Goal: Information Seeking & Learning: Learn about a topic

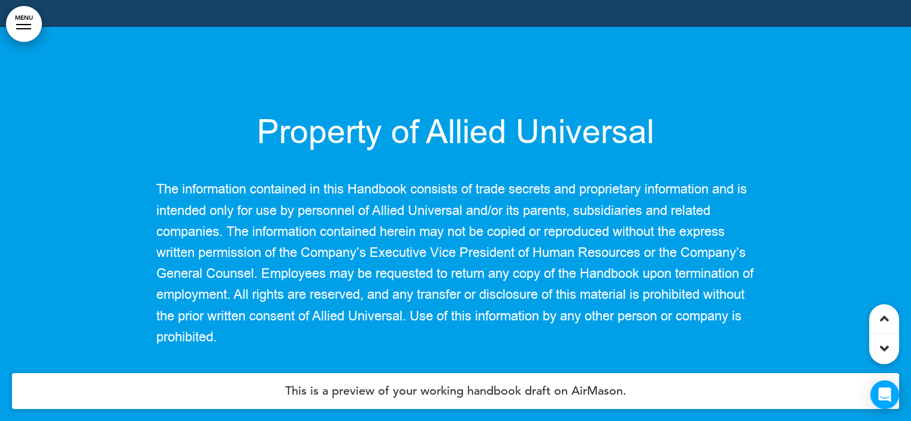
scroll to position [87110, 0]
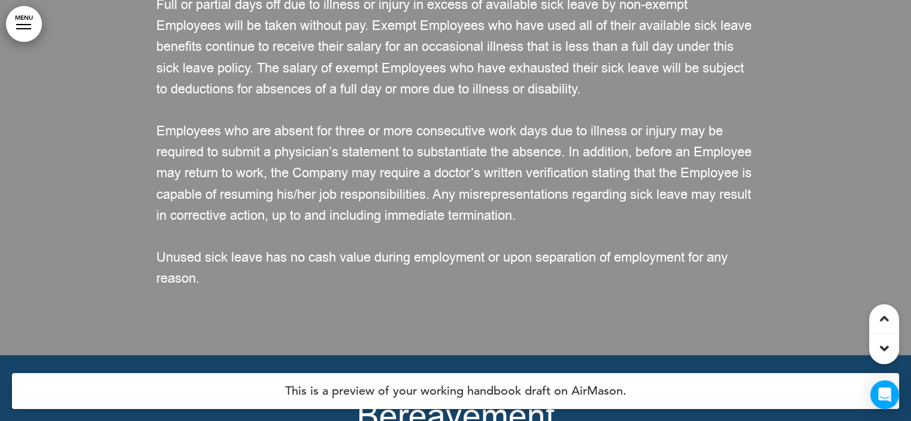
scroll to position [87167, 0]
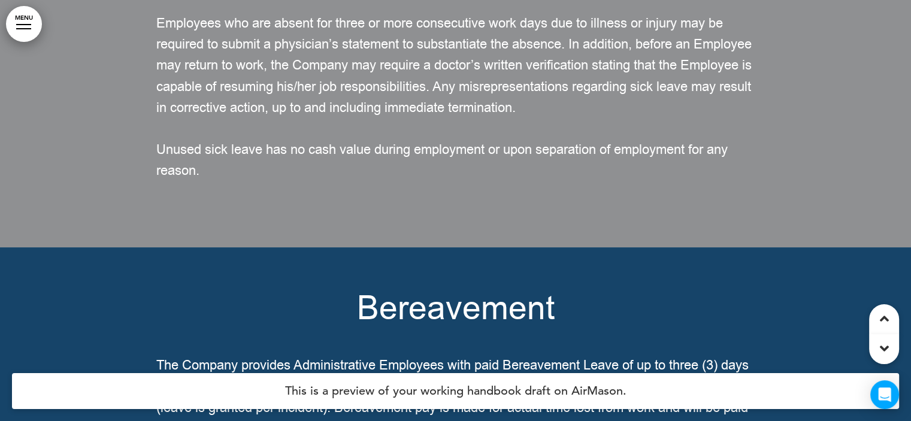
scroll to position [87268, 0]
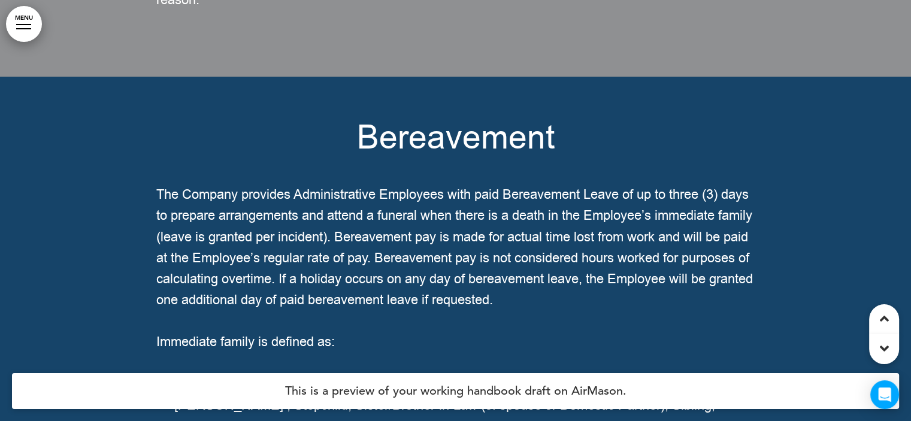
scroll to position [87445, 0]
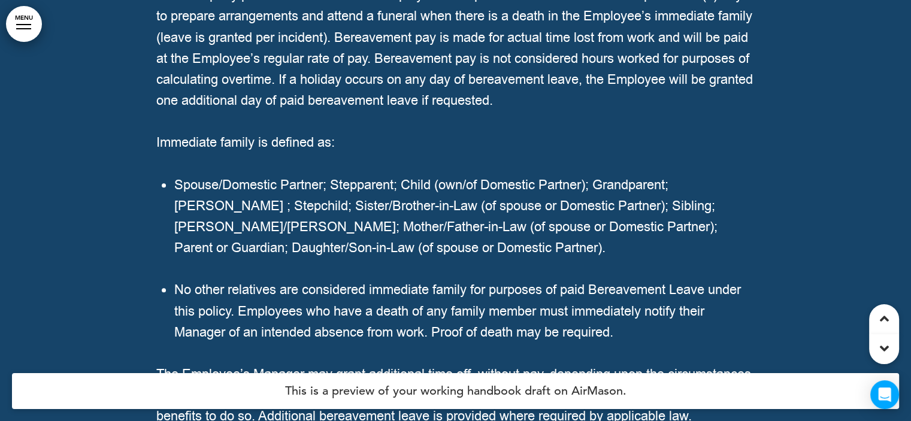
scroll to position [87642, 0]
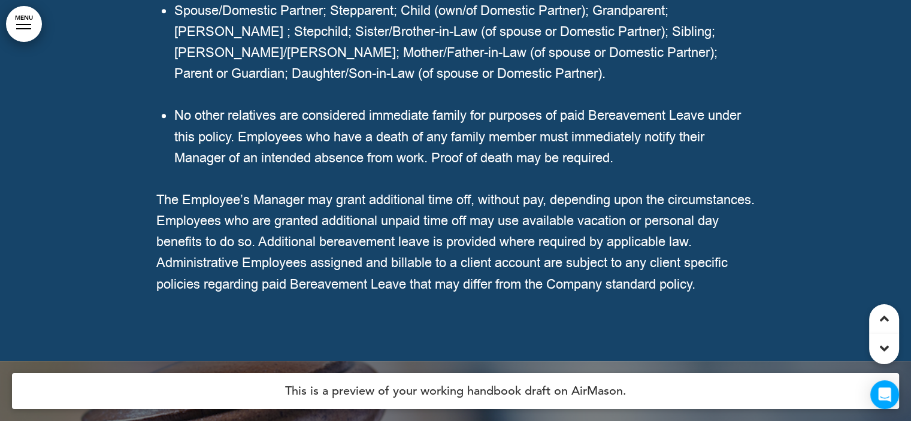
scroll to position [87808, 0]
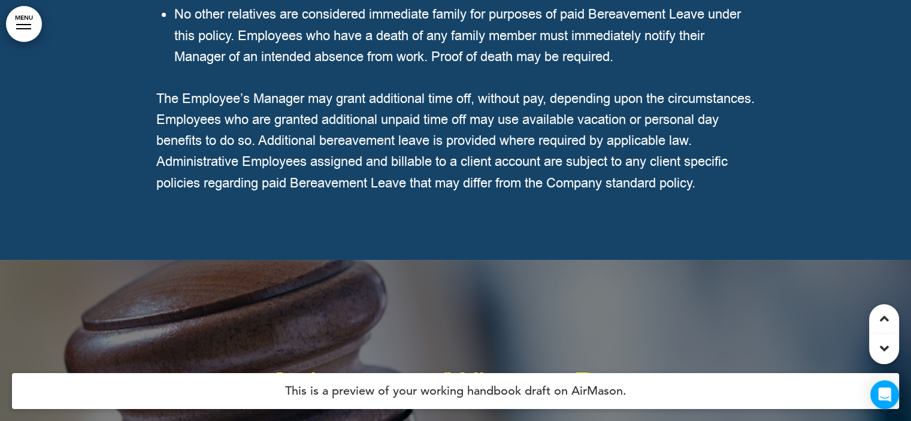
scroll to position [87910, 0]
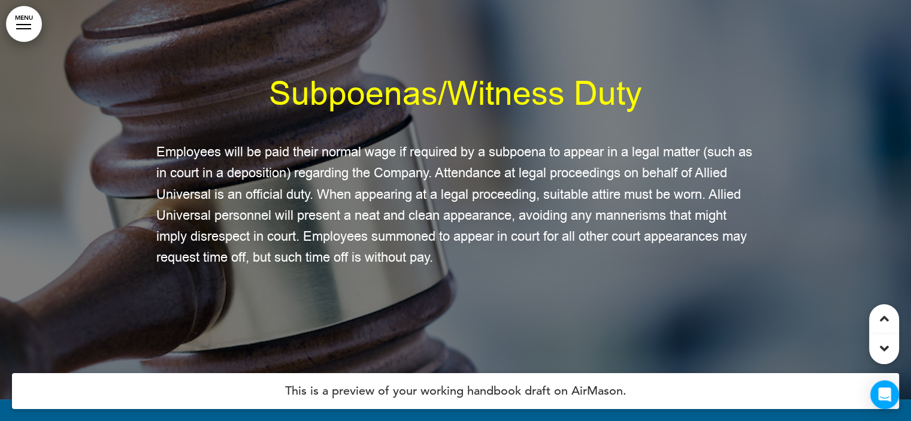
scroll to position [88207, 0]
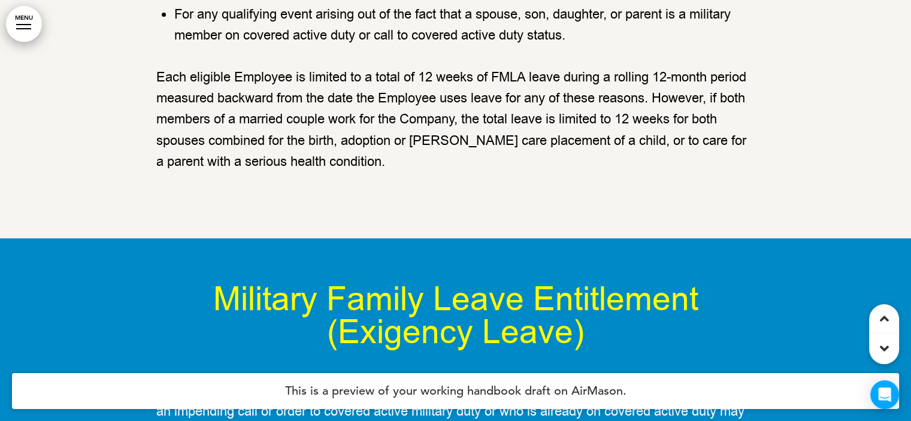
scroll to position [90994, 0]
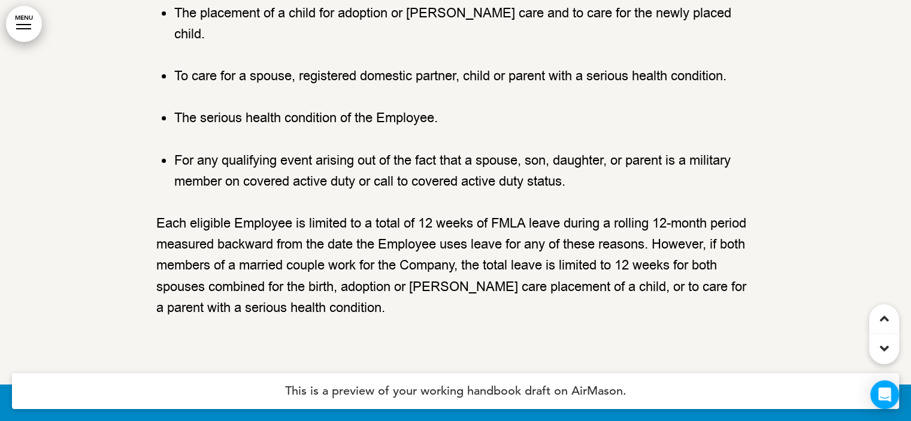
scroll to position [90844, 0]
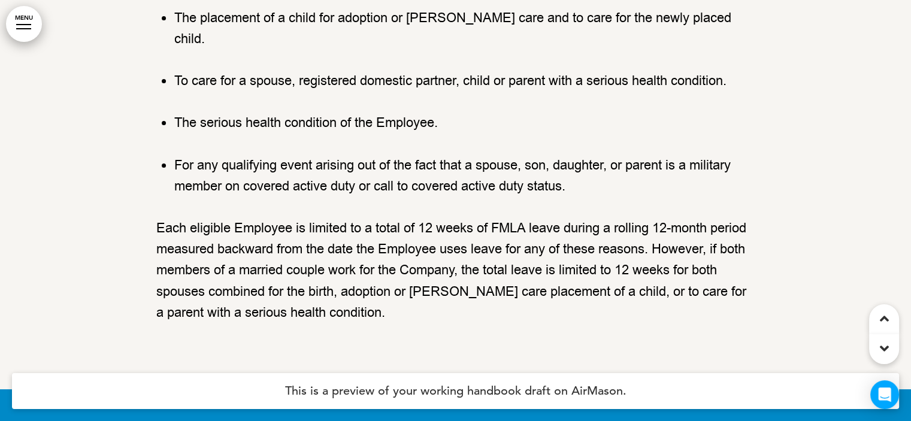
click at [192, 265] on div "Basic Leave Entitlement FMLA requires covered employers to provide up to 12 wee…" at bounding box center [455, 80] width 599 height 485
drag, startPoint x: 192, startPoint y: 265, endPoint x: 265, endPoint y: 225, distance: 83.3
click at [265, 225] on div "Basic Leave Entitlement FMLA requires covered employers to provide up to 12 wee…" at bounding box center [455, 80] width 599 height 485
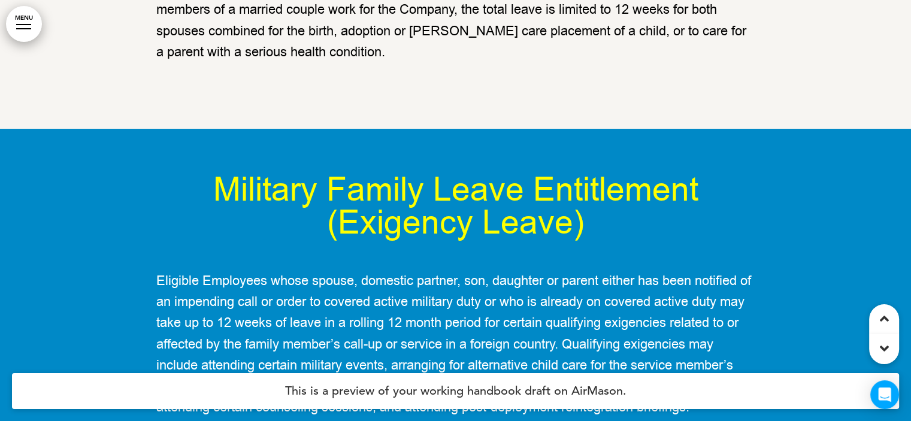
scroll to position [91141, 0]
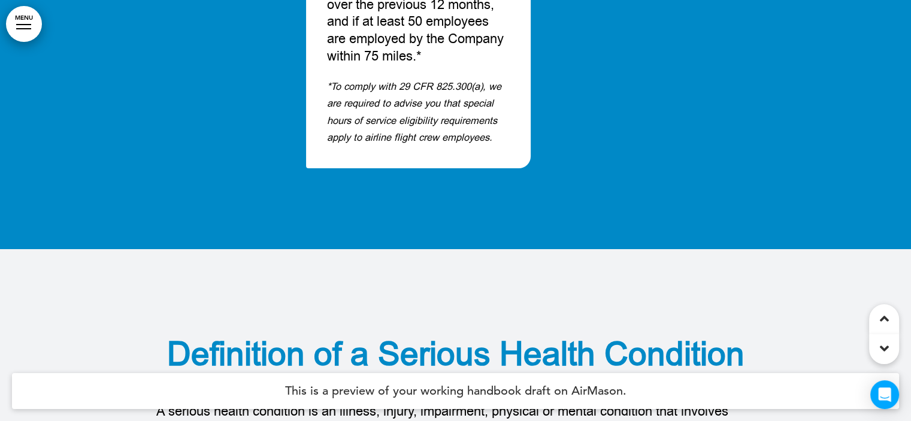
scroll to position [92639, 0]
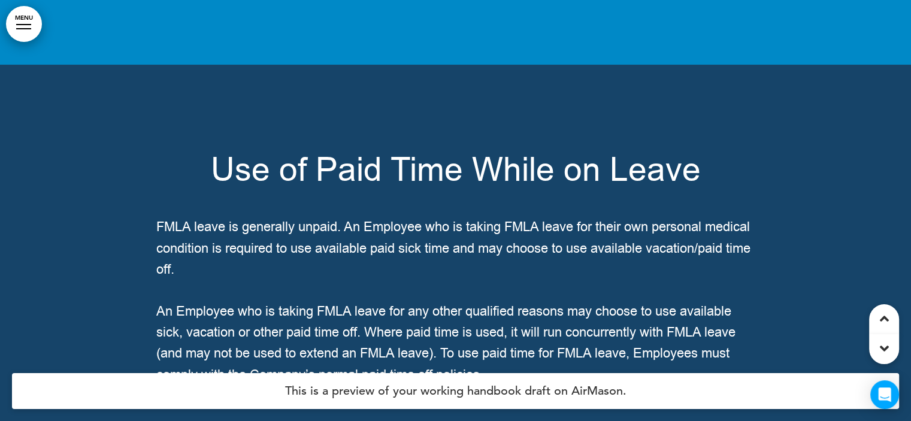
scroll to position [93621, 0]
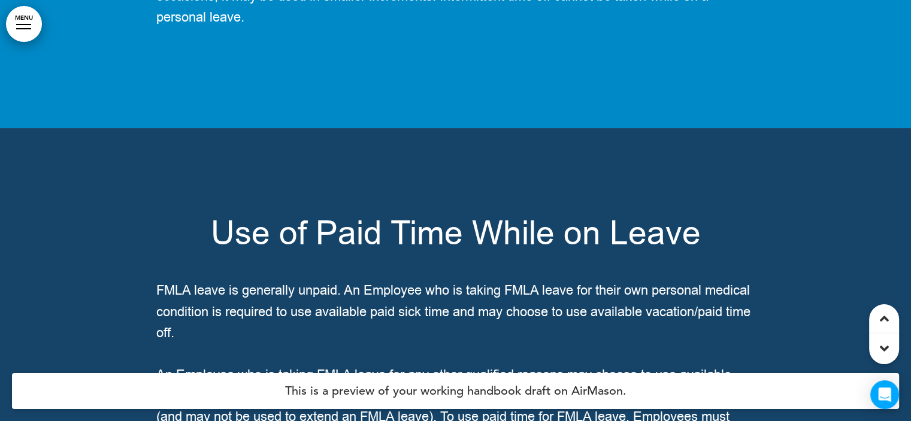
drag, startPoint x: 285, startPoint y: 227, endPoint x: 301, endPoint y: 250, distance: 27.9
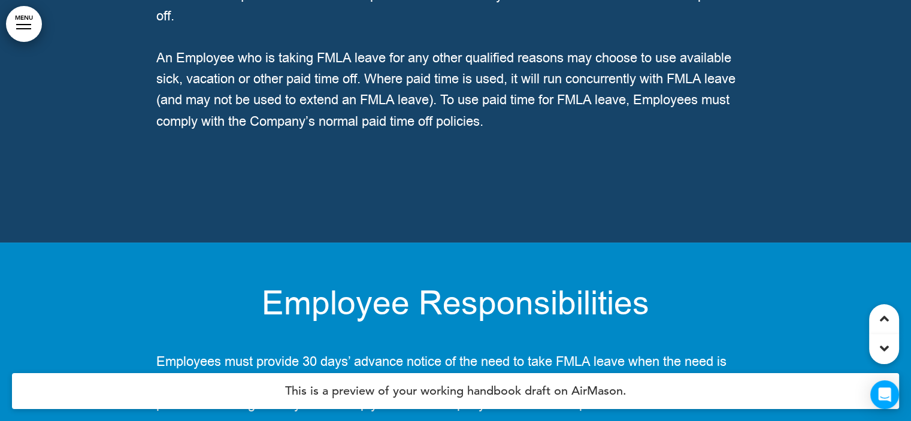
scroll to position [93779, 0]
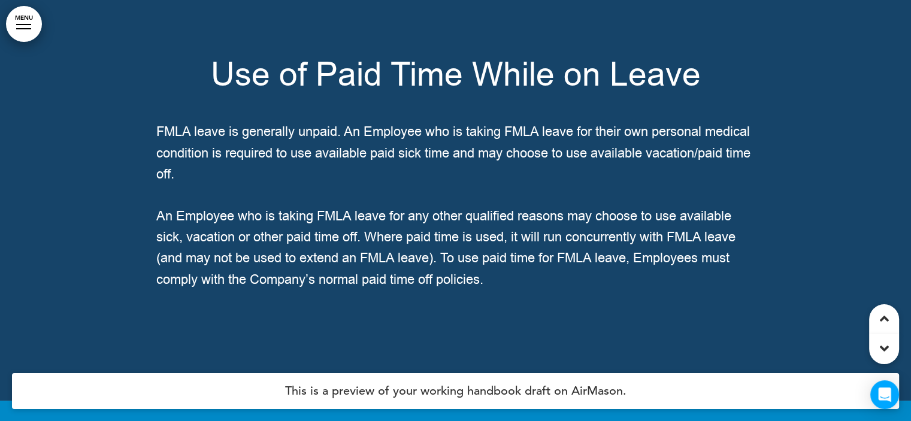
drag, startPoint x: 266, startPoint y: 71, endPoint x: 280, endPoint y: 111, distance: 42.4
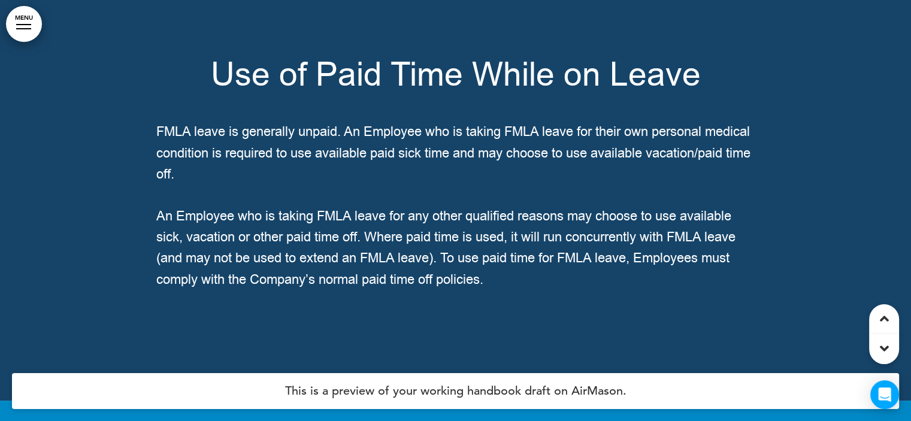
scroll to position [94062, 0]
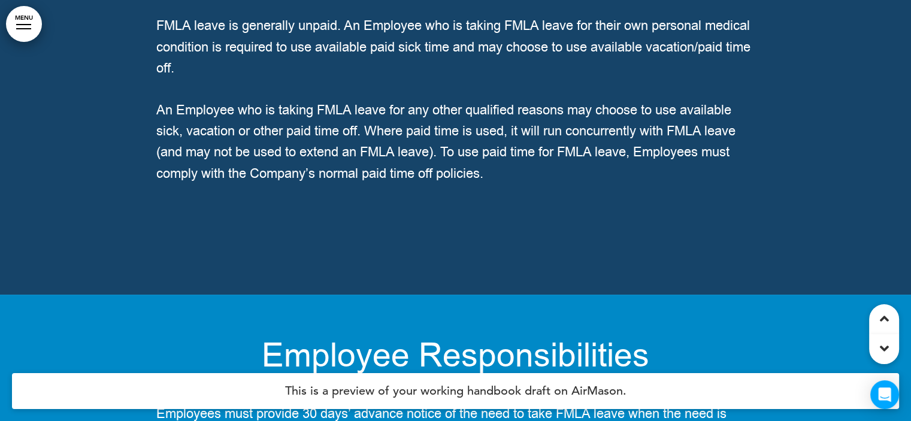
scroll to position [93519, 0]
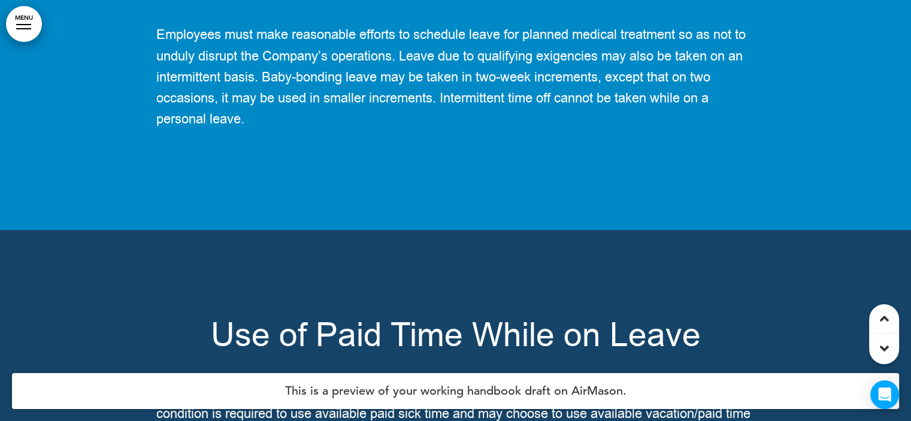
click at [479, 128] on span "Employees must make reasonable efforts to schedule leave for planned medical tr…" at bounding box center [450, 77] width 589 height 102
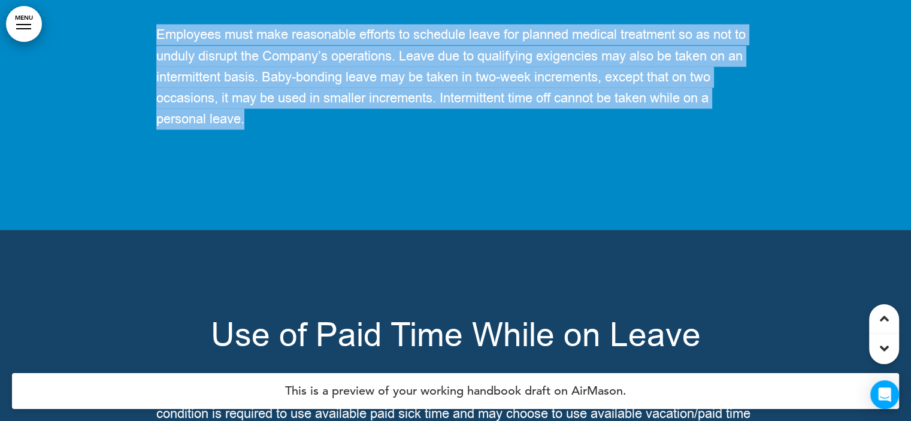
click at [479, 128] on span "Employees must make reasonable efforts to schedule leave for planned medical tr…" at bounding box center [450, 77] width 589 height 102
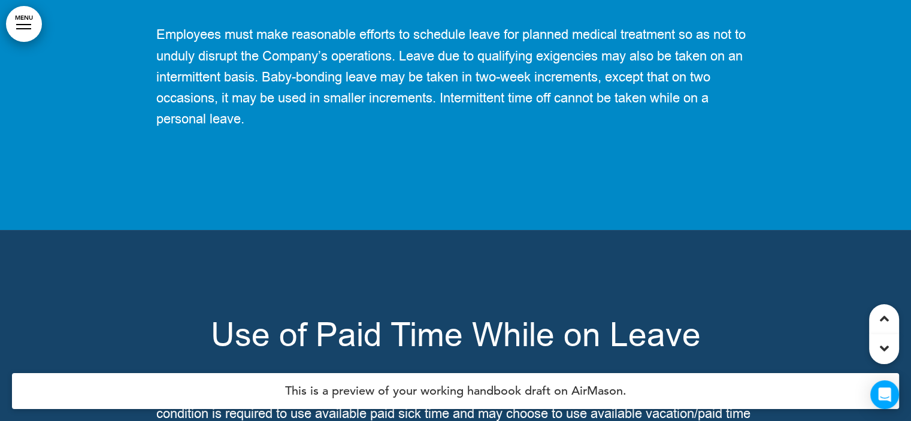
click at [479, 128] on span "Employees must make reasonable efforts to schedule leave for planned medical tr…" at bounding box center [450, 77] width 589 height 102
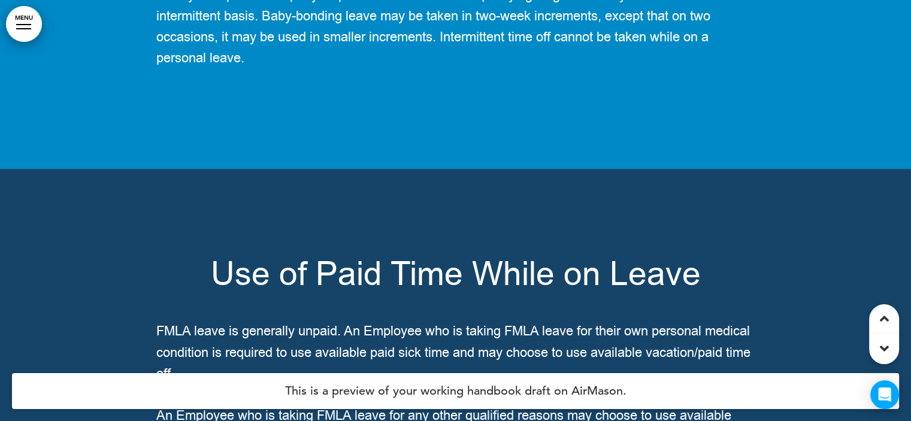
scroll to position [93616, 0]
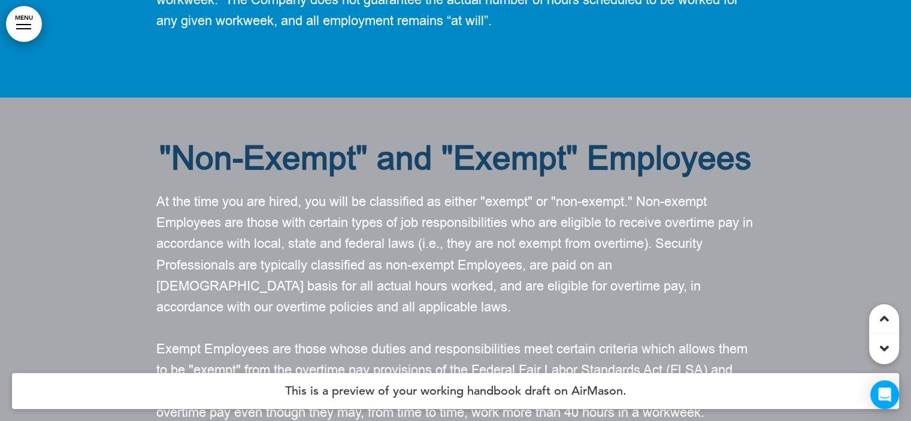
scroll to position [93464, 0]
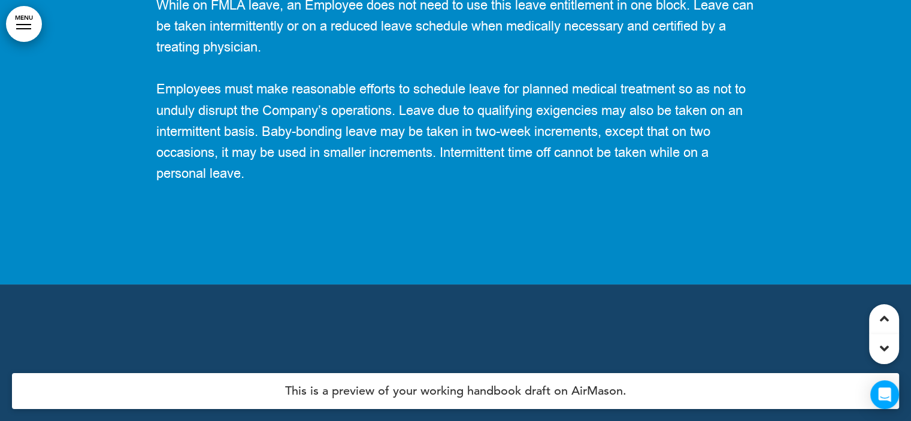
click at [482, 56] on span "While on FMLA leave, an Employee does not need to use this leave entitlement in…" at bounding box center [454, 26] width 597 height 60
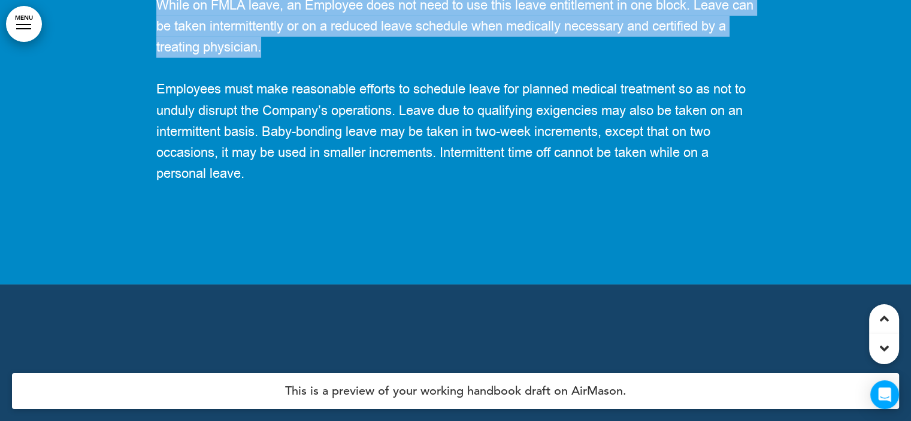
click at [482, 56] on span "While on FMLA leave, an Employee does not need to use this leave entitlement in…" at bounding box center [454, 26] width 597 height 60
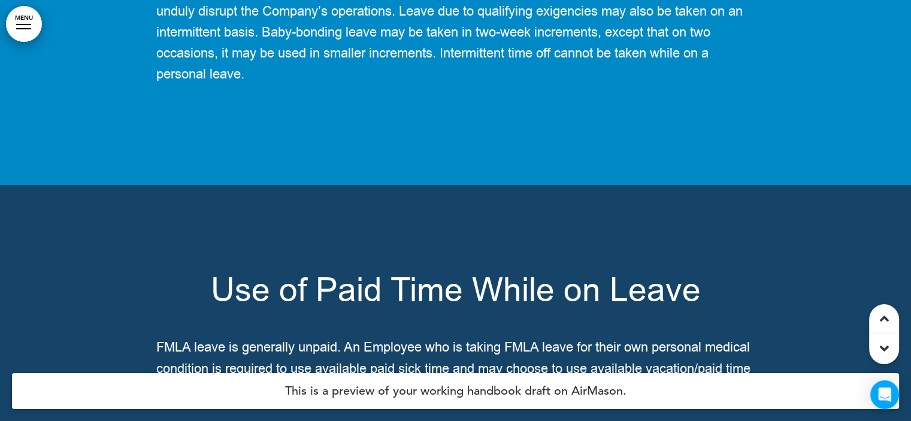
scroll to position [93569, 0]
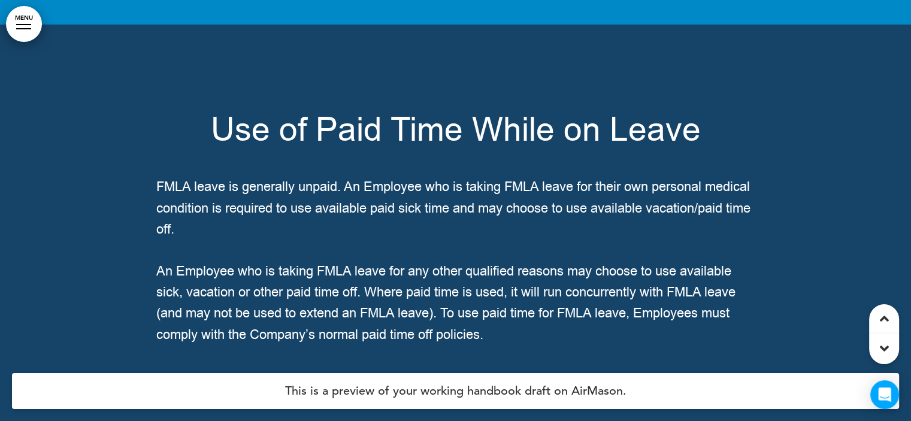
scroll to position [93731, 0]
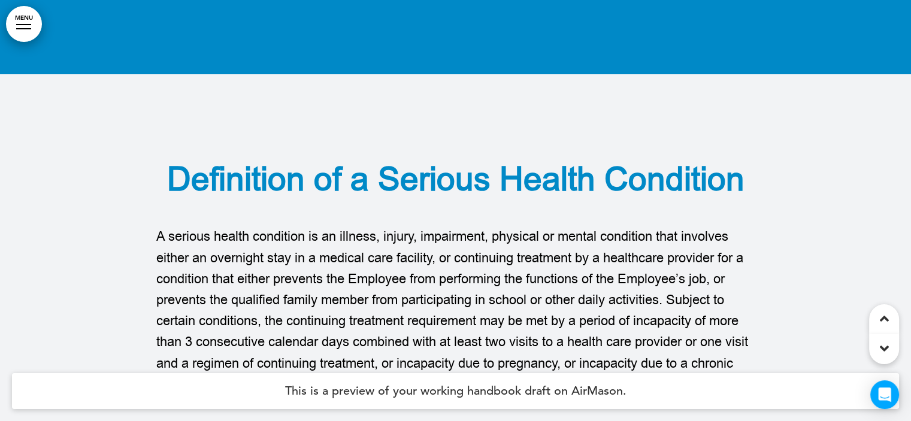
scroll to position [92762, 0]
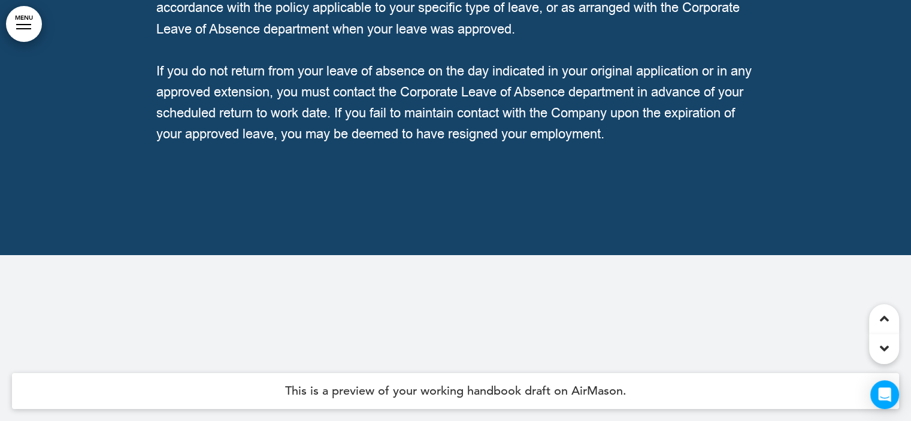
scroll to position [98245, 0]
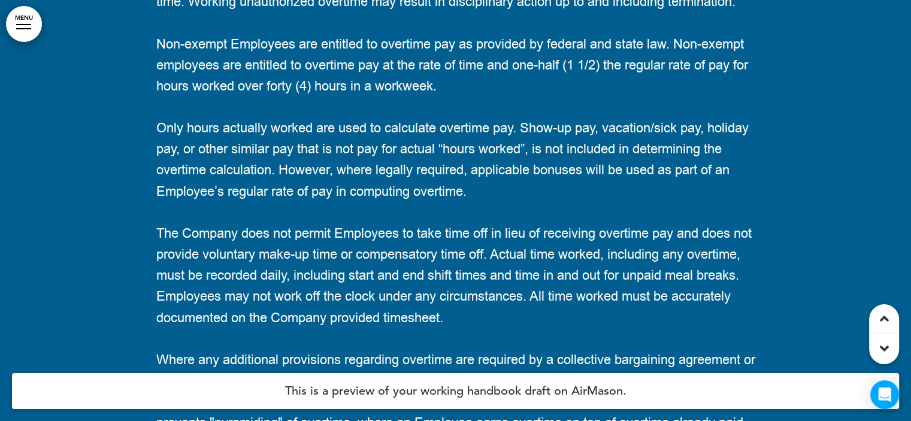
scroll to position [3105, 0]
